Goal: Transaction & Acquisition: Purchase product/service

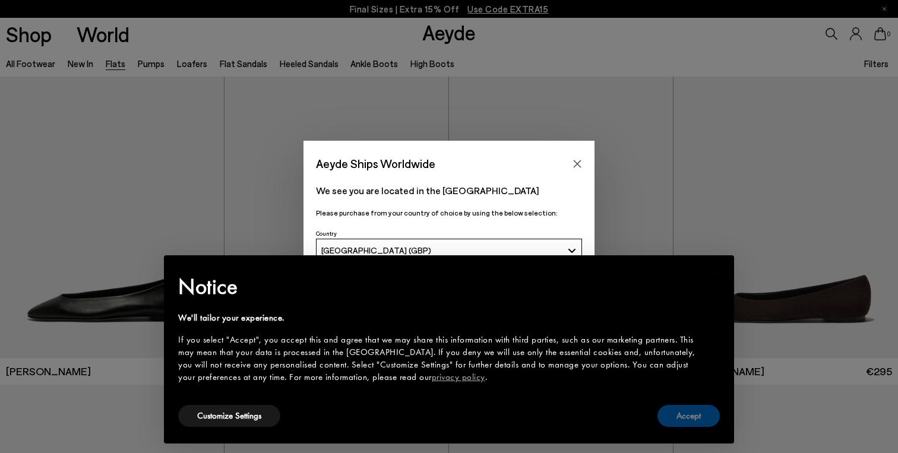
click at [696, 420] on button "Accept" at bounding box center [688, 416] width 62 height 22
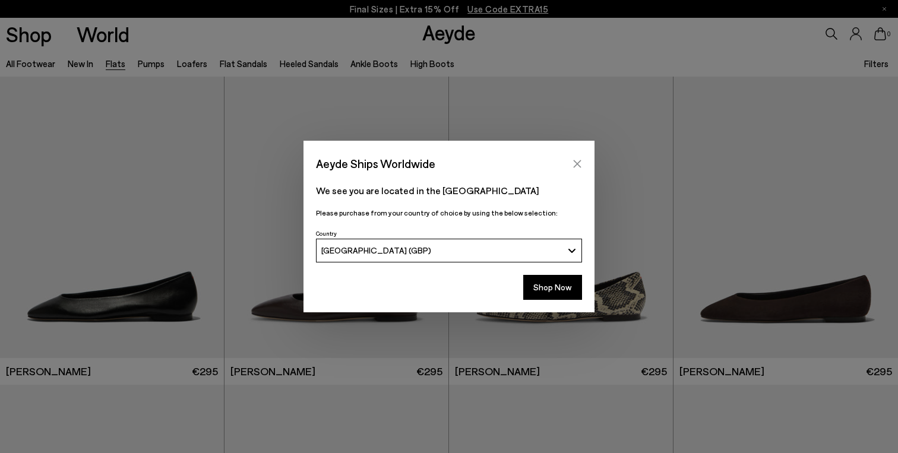
click at [573, 167] on icon "Close" at bounding box center [576, 163] width 9 height 9
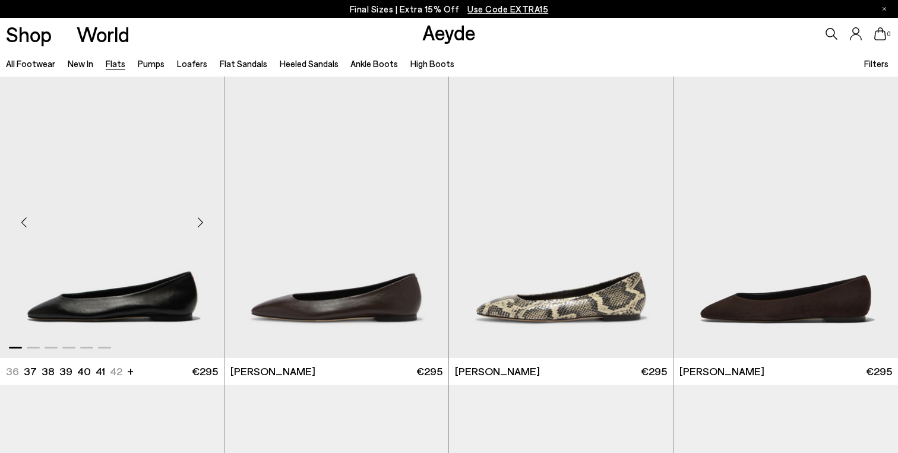
click at [97, 305] on img "1 / 6" at bounding box center [112, 217] width 224 height 281
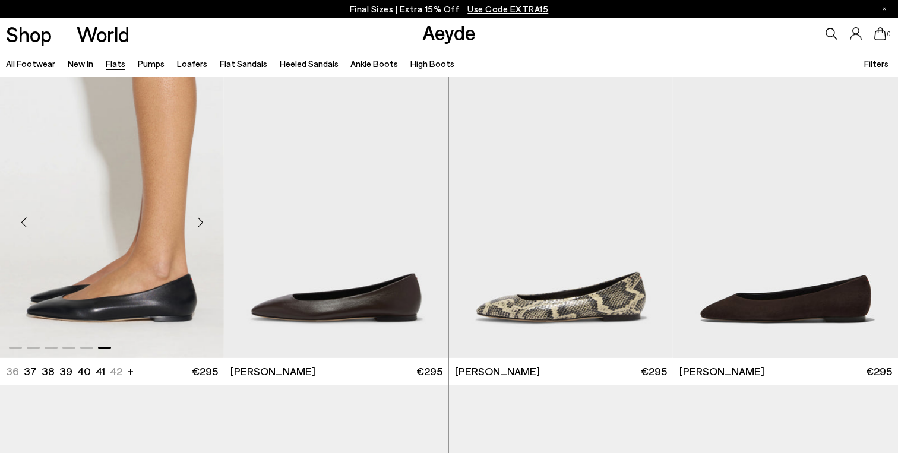
click at [112, 278] on img "6 / 6" at bounding box center [112, 217] width 224 height 281
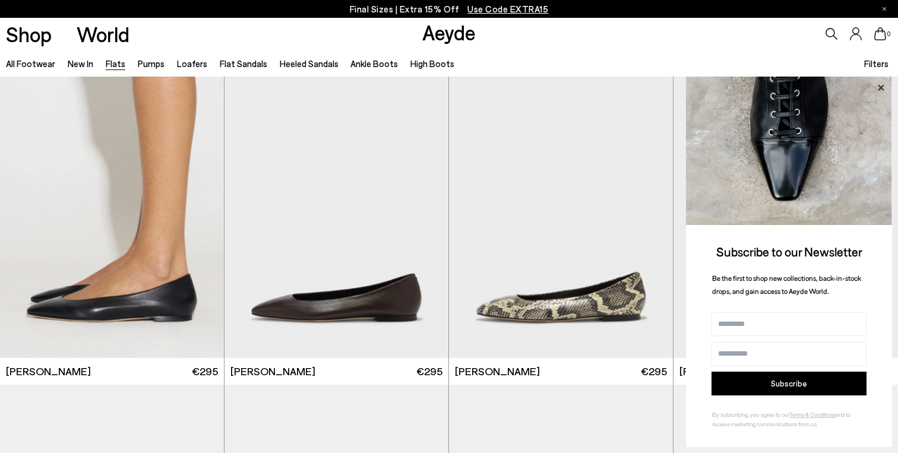
click at [883, 90] on icon at bounding box center [880, 87] width 15 height 15
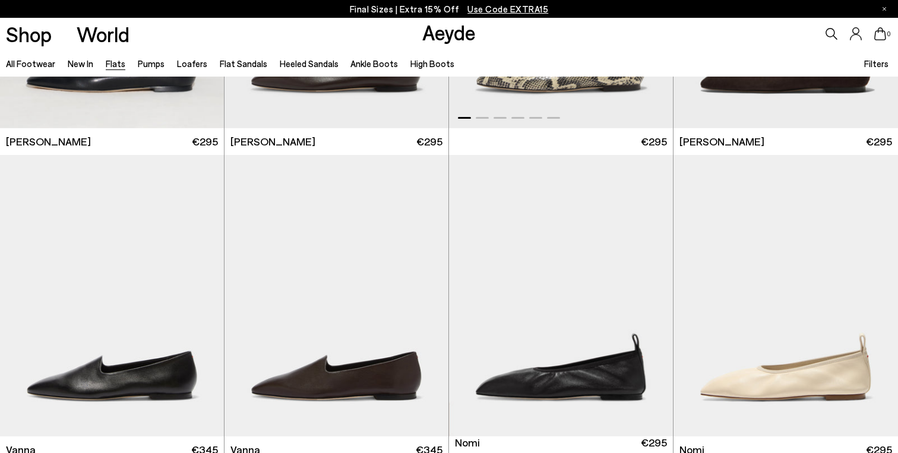
scroll to position [316, 0]
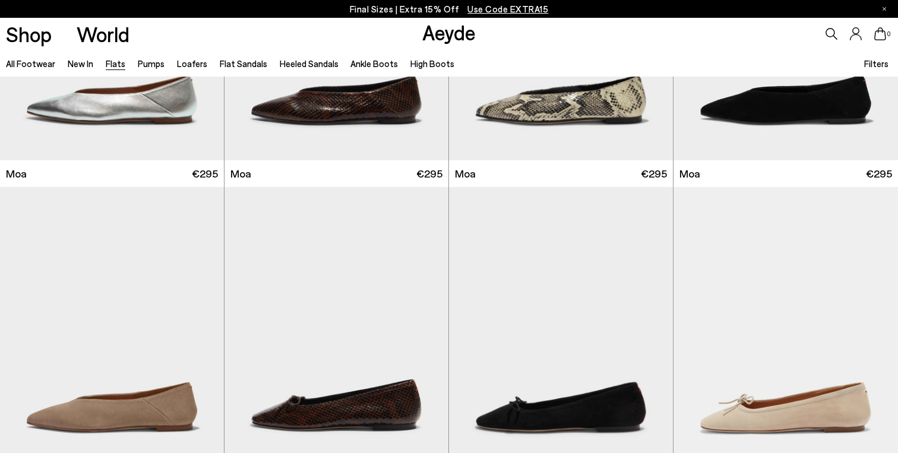
scroll to position [2123, 0]
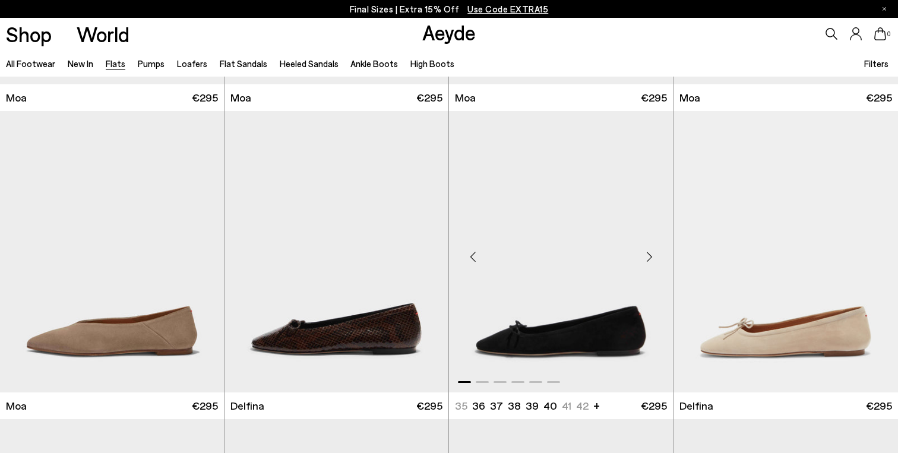
click at [644, 255] on div "Next slide" at bounding box center [649, 257] width 36 height 36
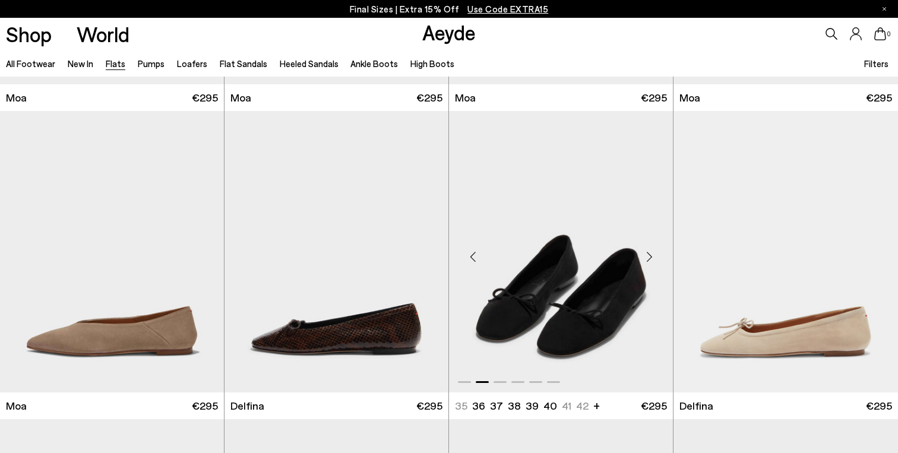
click at [650, 258] on div "Next slide" at bounding box center [649, 257] width 36 height 36
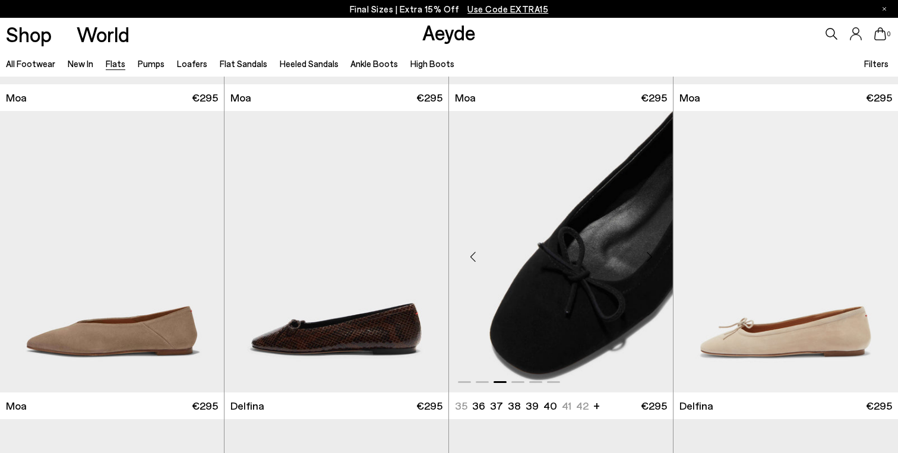
click at [650, 258] on div "Next slide" at bounding box center [649, 257] width 36 height 36
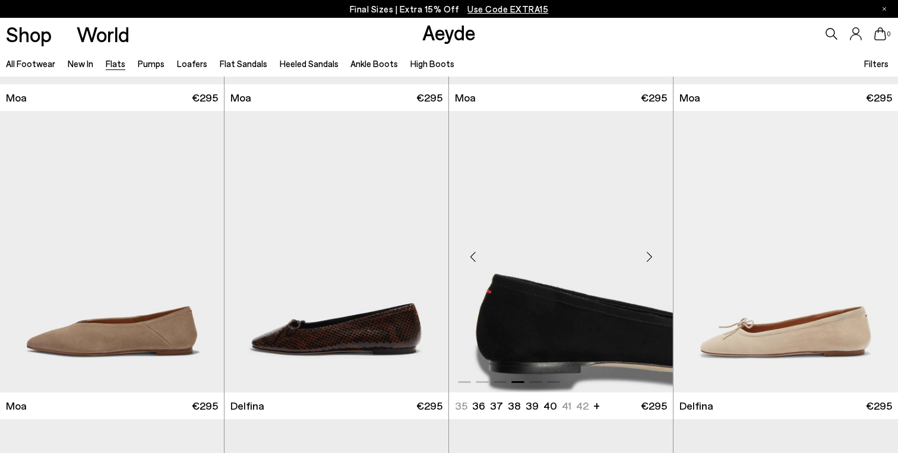
click at [650, 258] on div "Next slide" at bounding box center [649, 257] width 36 height 36
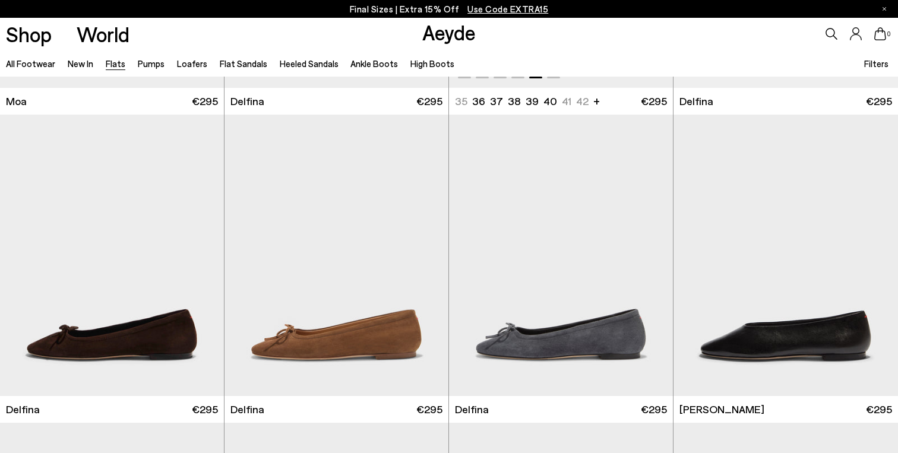
scroll to position [2473, 0]
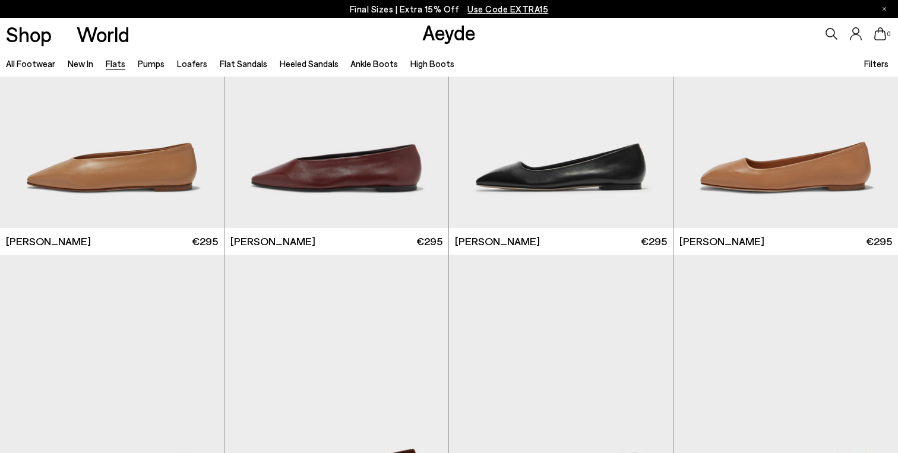
scroll to position [3787, 0]
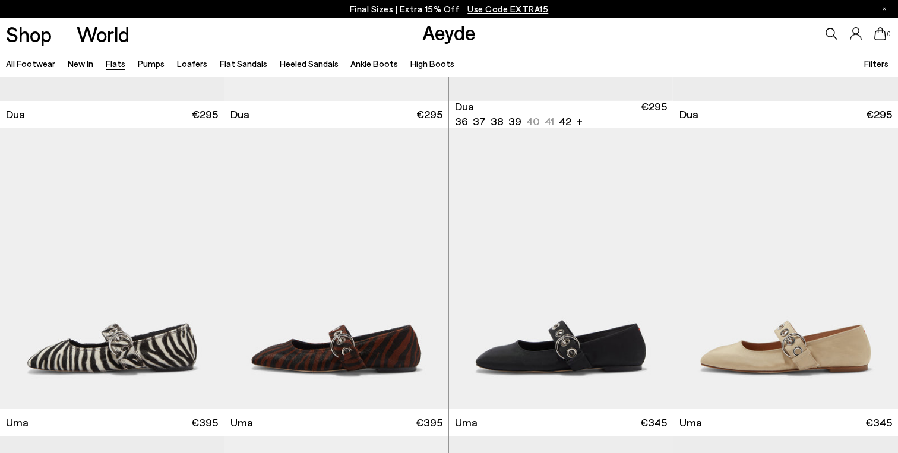
scroll to position [4584, 0]
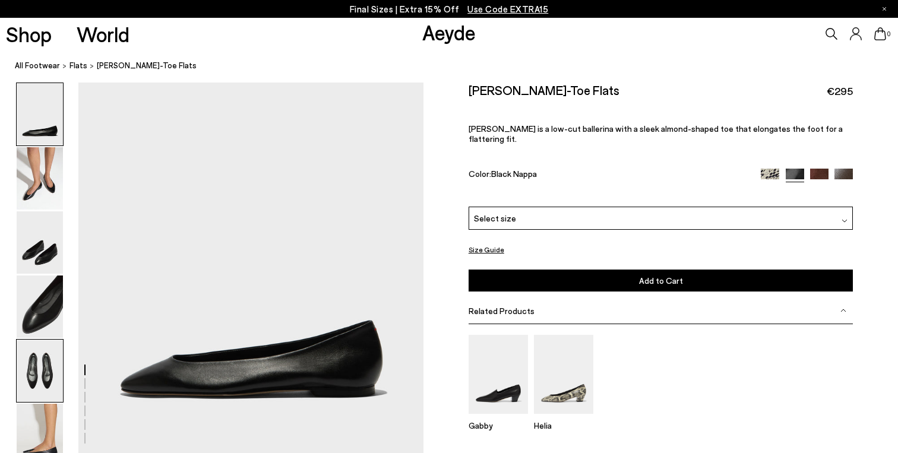
click at [37, 359] on img at bounding box center [40, 371] width 46 height 62
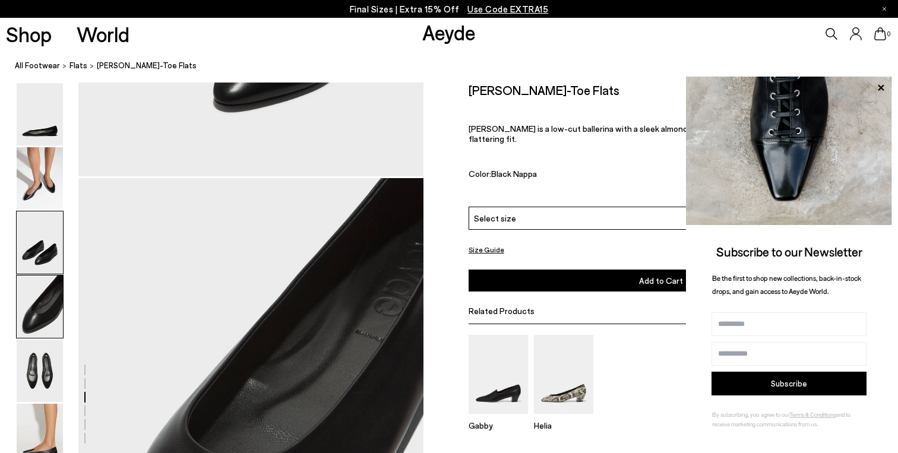
scroll to position [1182, 0]
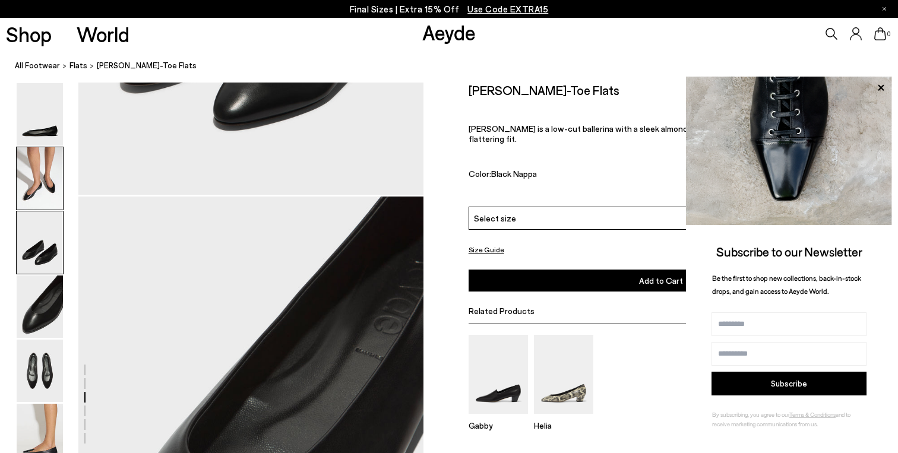
click at [41, 180] on img at bounding box center [40, 178] width 46 height 62
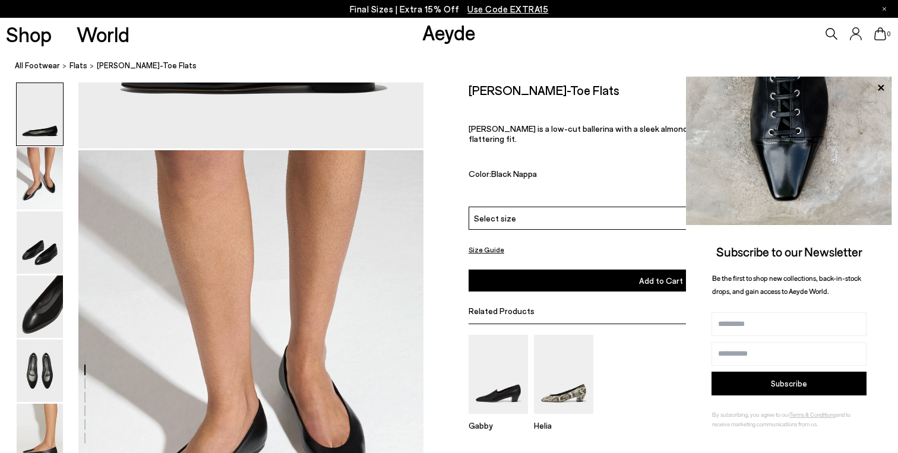
scroll to position [284, 0]
